Goal: Navigation & Orientation: Find specific page/section

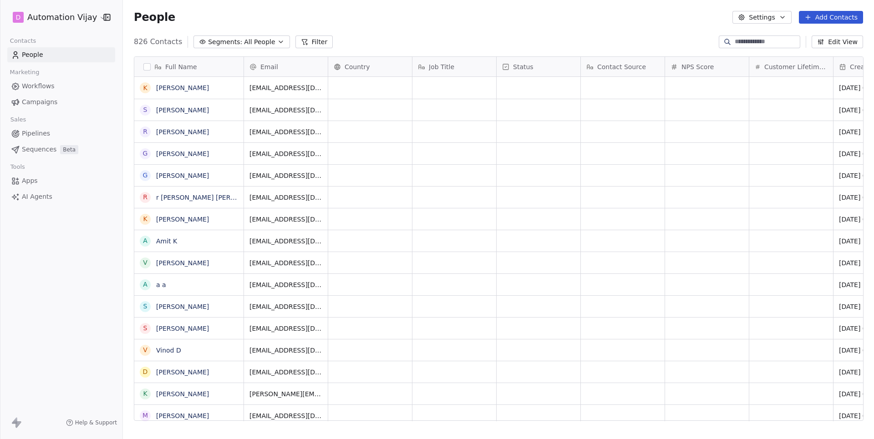
scroll to position [386, 750]
click at [46, 130] on span "Pipelines" at bounding box center [36, 134] width 28 height 10
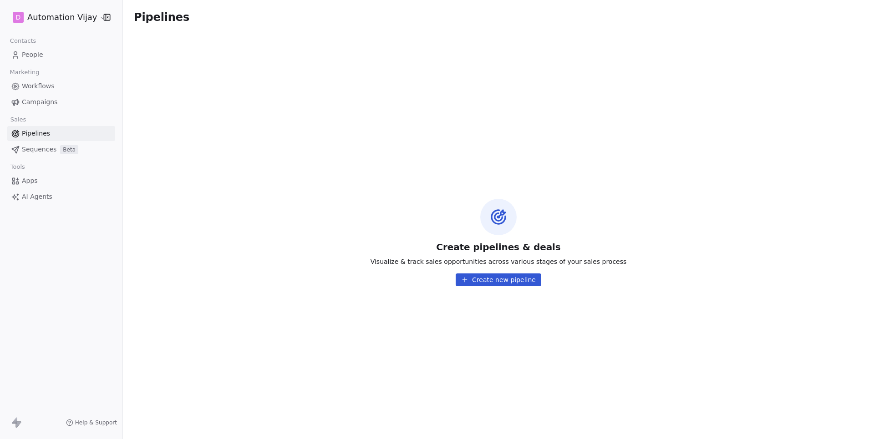
click at [67, 25] on div "D Automation Vijay" at bounding box center [61, 17] width 122 height 35
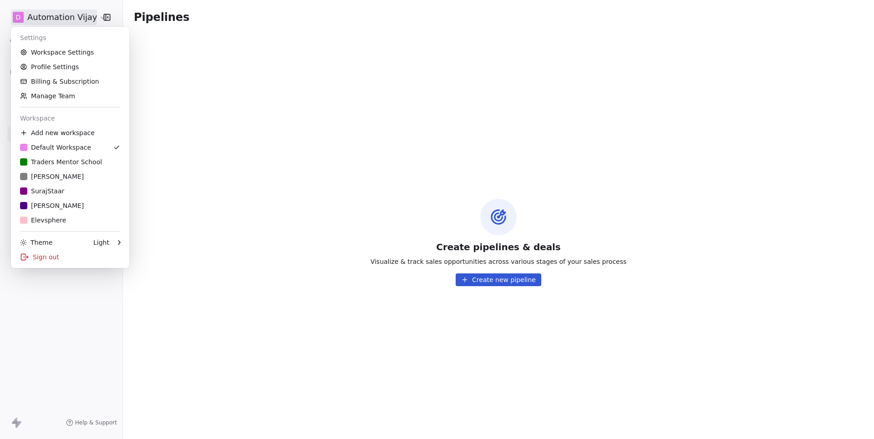
click at [68, 18] on html "D Automation Vijay Contacts People Marketing Workflows Campaigns Sales Pipeline…" at bounding box center [437, 219] width 874 height 439
click at [73, 213] on link "E Elevsphere" at bounding box center [70, 220] width 111 height 15
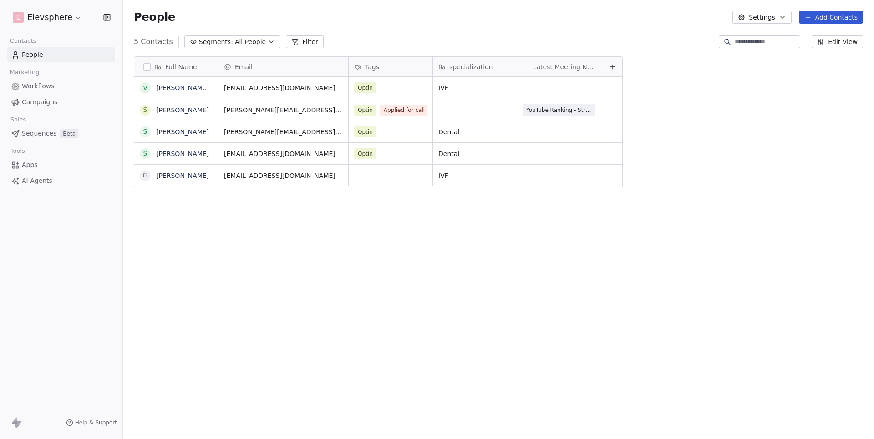
scroll to position [386, 750]
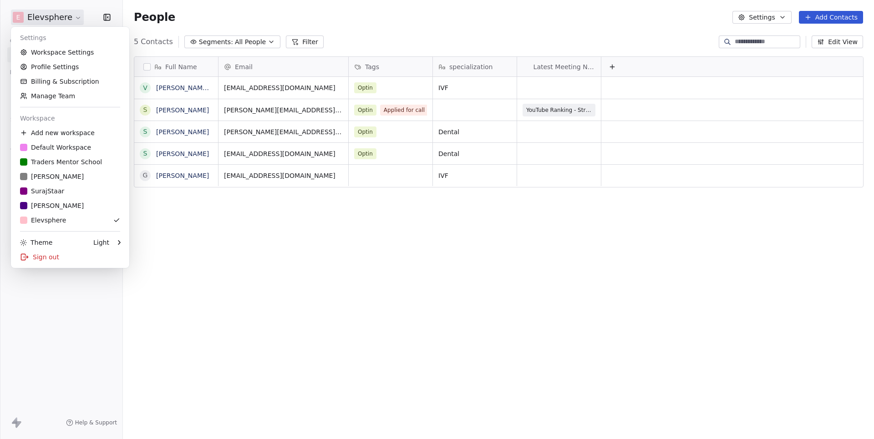
click at [61, 20] on html "E Elevsphere Contacts People Marketing Workflows Campaigns Sales Sequences Beta…" at bounding box center [437, 219] width 874 height 439
click at [49, 55] on link "Workspace Settings" at bounding box center [70, 52] width 111 height 15
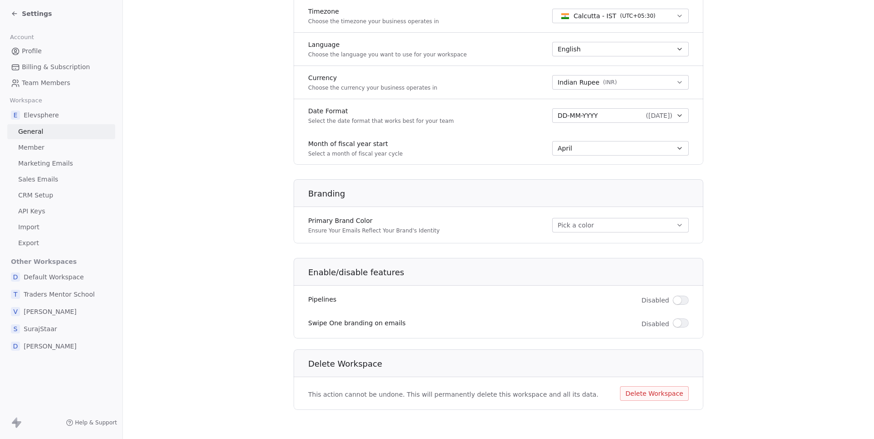
scroll to position [414, 0]
click at [31, 16] on span "Settings" at bounding box center [37, 13] width 30 height 9
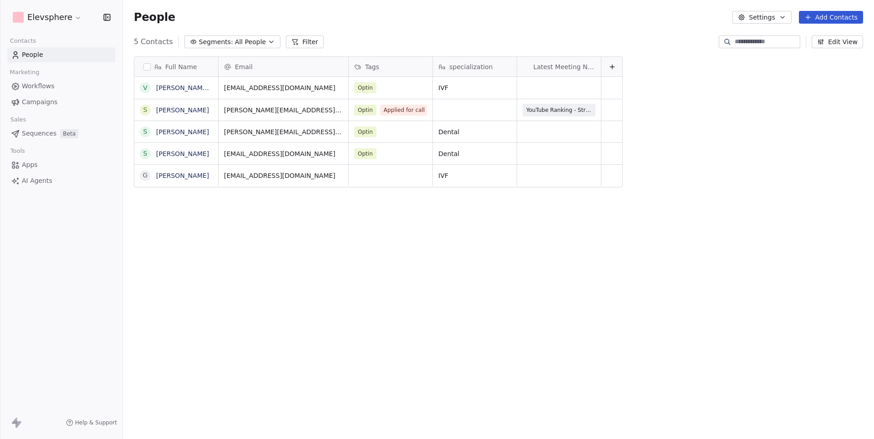
scroll to position [386, 750]
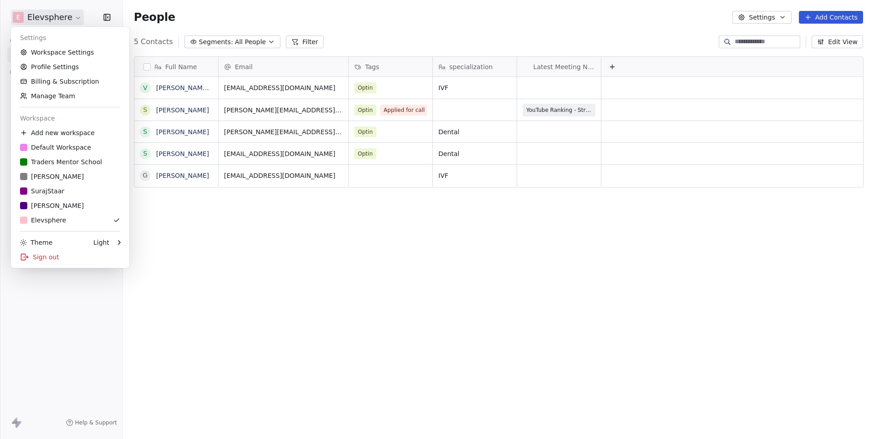
click at [64, 19] on html "E Elevsphere Contacts People Marketing Workflows Campaigns Sales Sequences Beta…" at bounding box center [437, 219] width 874 height 439
click at [57, 52] on link "Workspace Settings" at bounding box center [70, 52] width 111 height 15
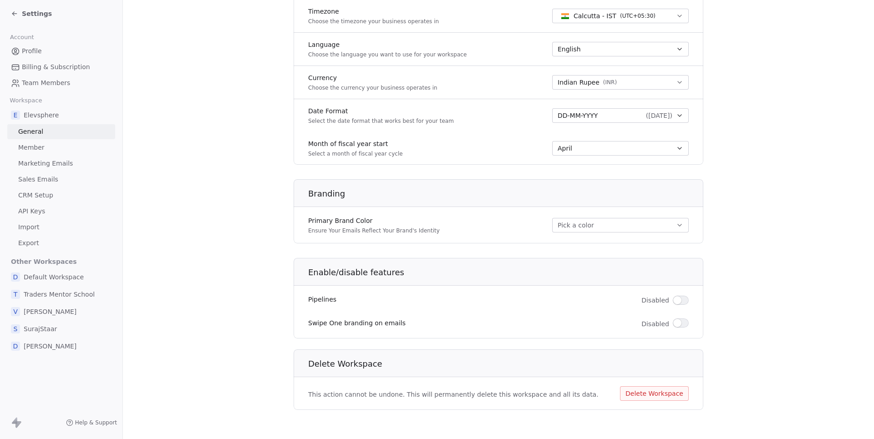
scroll to position [414, 0]
click at [33, 15] on span "Settings" at bounding box center [37, 13] width 30 height 9
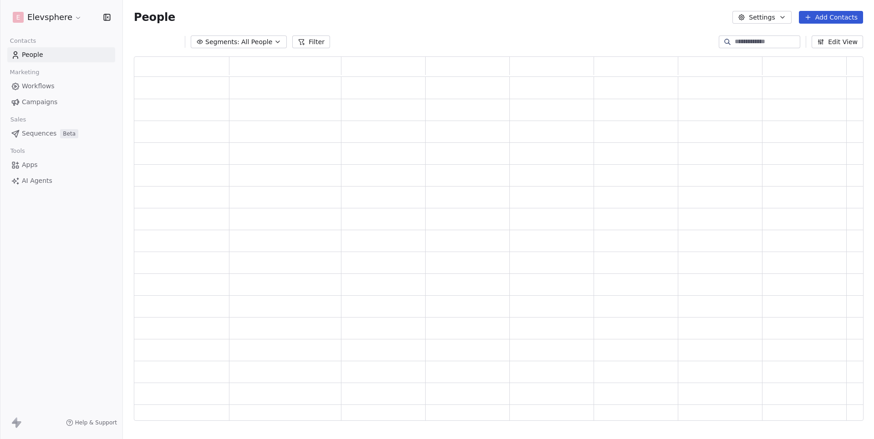
scroll to position [365, 729]
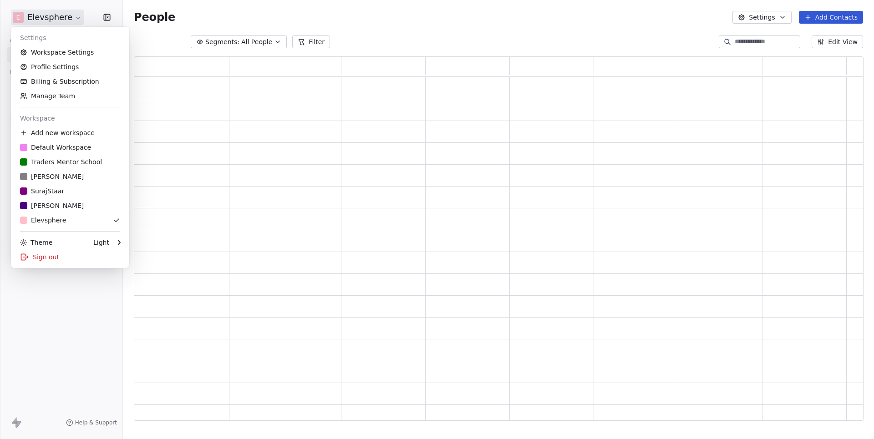
click at [70, 22] on html "E Elevsphere Contacts People Marketing Workflows Campaigns Sales Sequences Beta…" at bounding box center [437, 219] width 874 height 439
